Goal: Check status: Check status

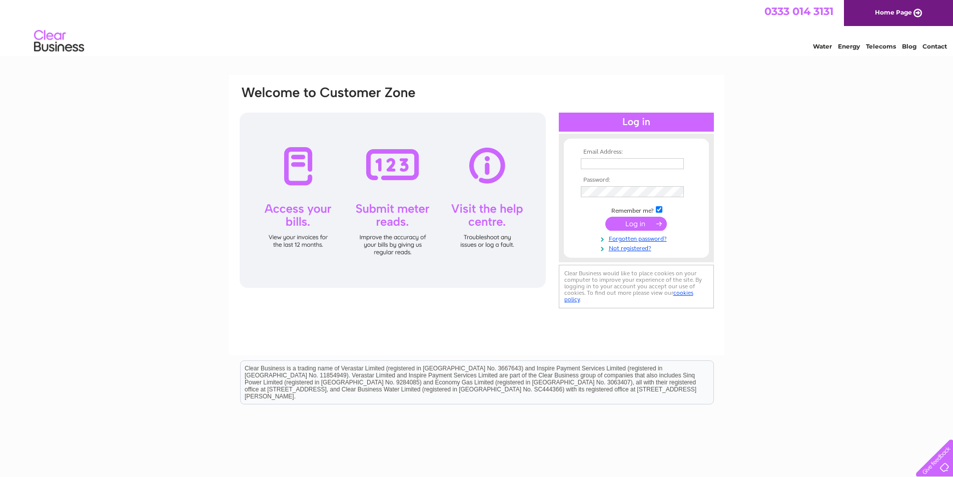
type input "enquiries@salonalternatives.co.uk"
click at [634, 223] on input "submit" at bounding box center [637, 224] width 62 height 14
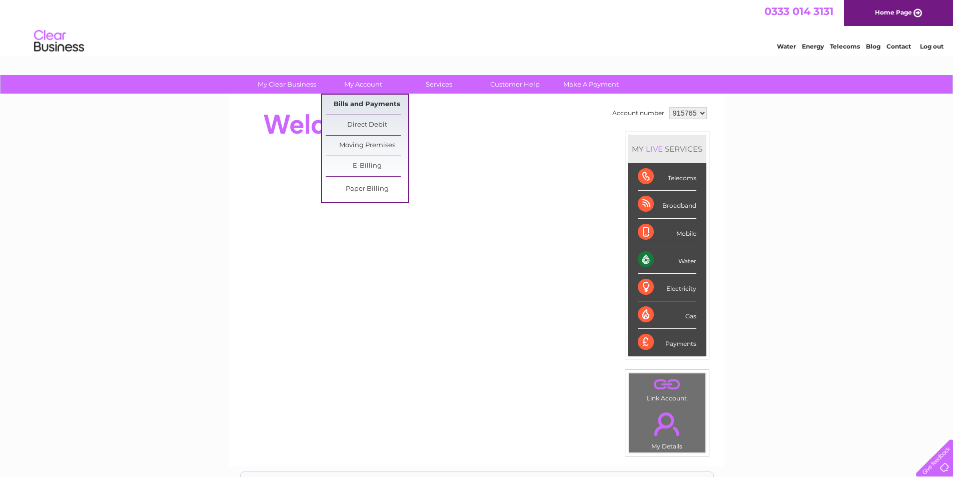
click at [364, 104] on link "Bills and Payments" at bounding box center [367, 105] width 83 height 20
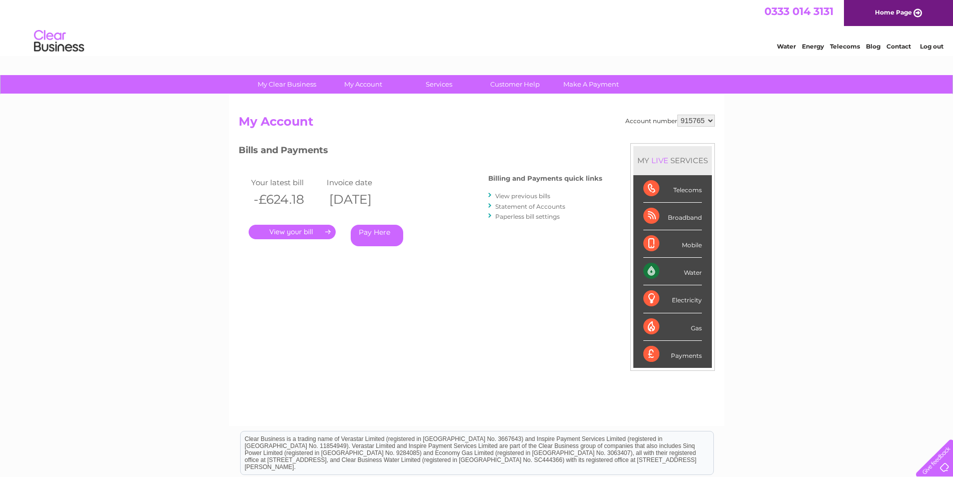
click at [306, 232] on link "." at bounding box center [292, 232] width 87 height 15
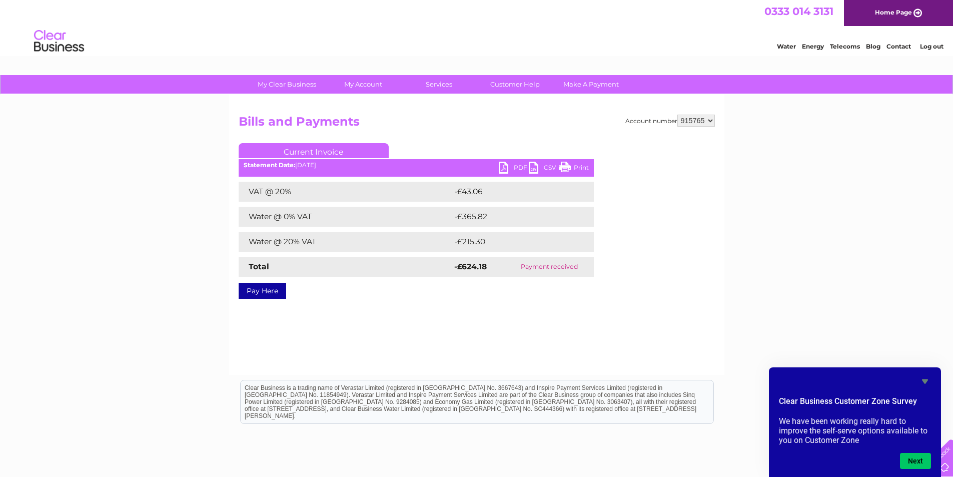
click at [933, 47] on link "Log out" at bounding box center [932, 47] width 24 height 8
